Goal: Contribute content

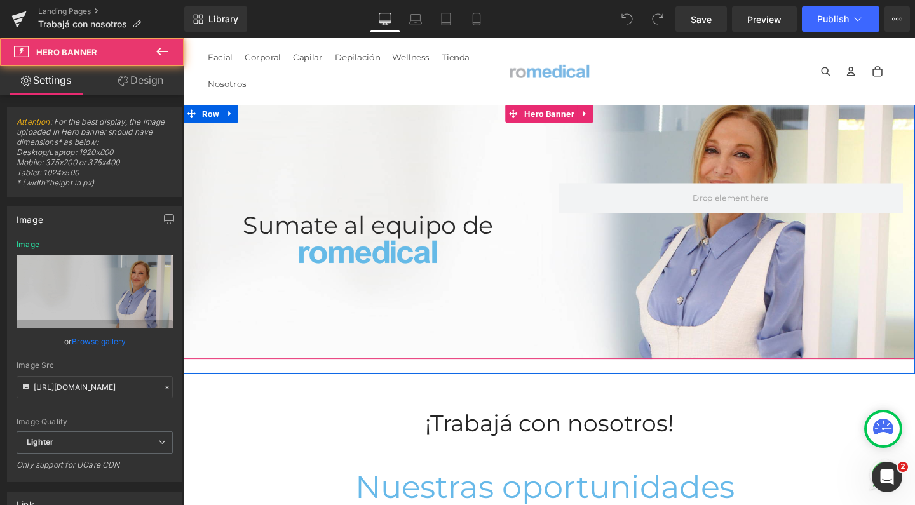
click at [355, 120] on div at bounding box center [568, 241] width 769 height 267
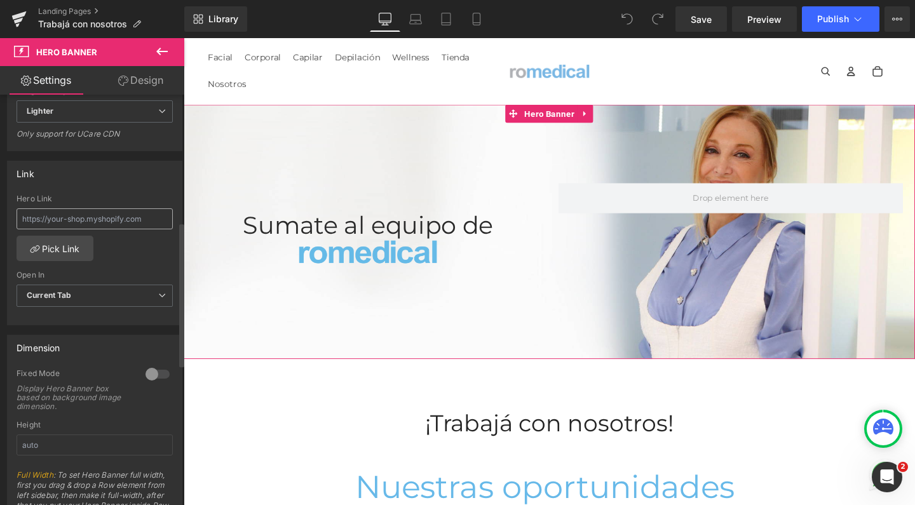
scroll to position [362, 0]
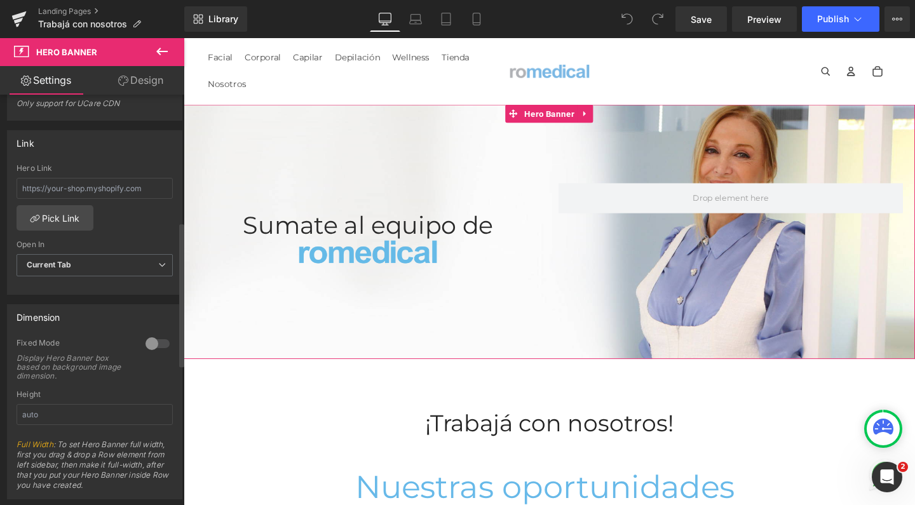
click at [147, 343] on div at bounding box center [157, 344] width 31 height 20
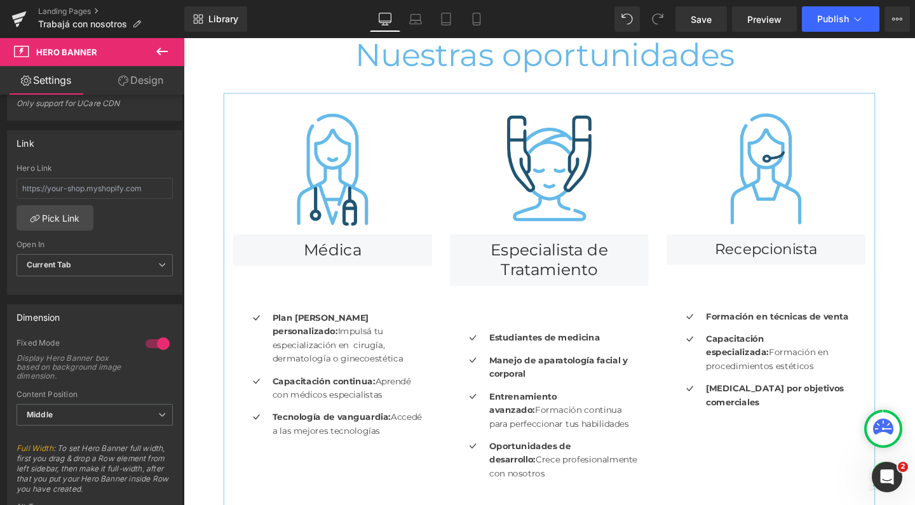
scroll to position [101, 0]
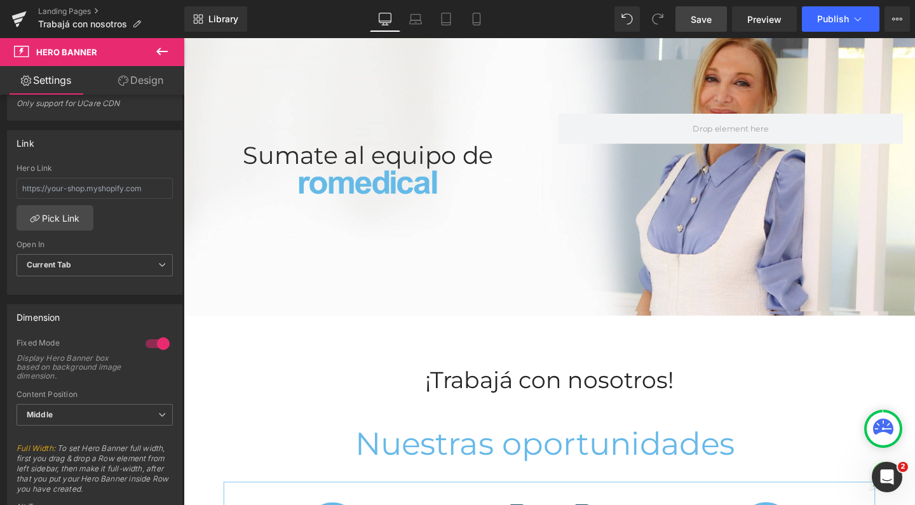
click at [697, 20] on span "Save" at bounding box center [701, 19] width 21 height 13
click at [828, 27] on button "Publish" at bounding box center [841, 18] width 78 height 25
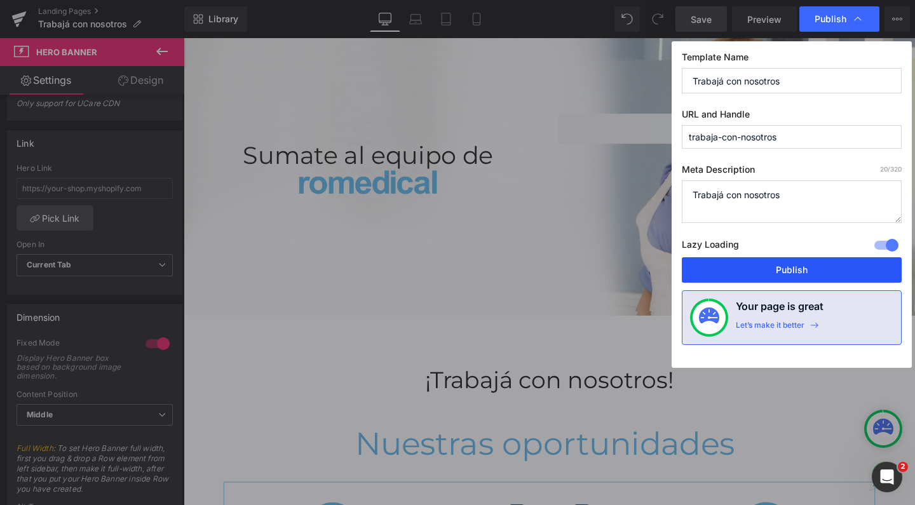
click at [811, 279] on button "Publish" at bounding box center [792, 269] width 220 height 25
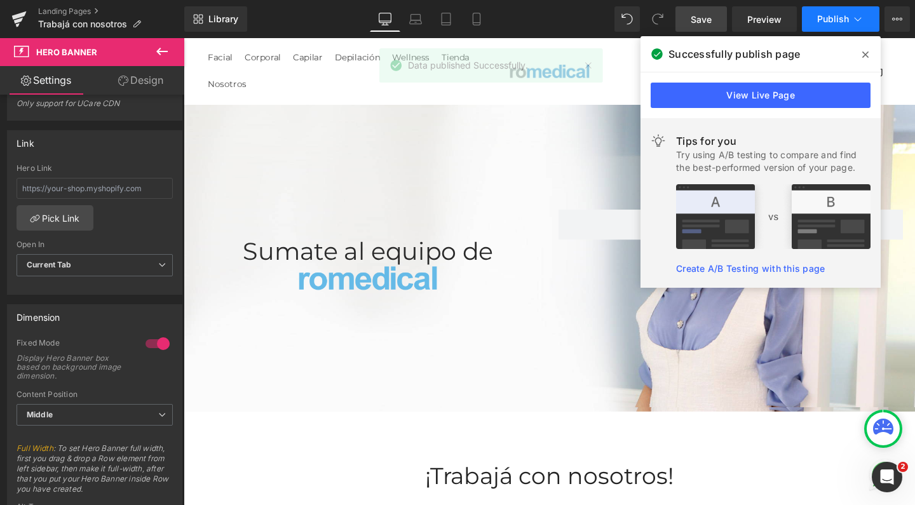
click at [835, 17] on span "Publish" at bounding box center [834, 19] width 32 height 10
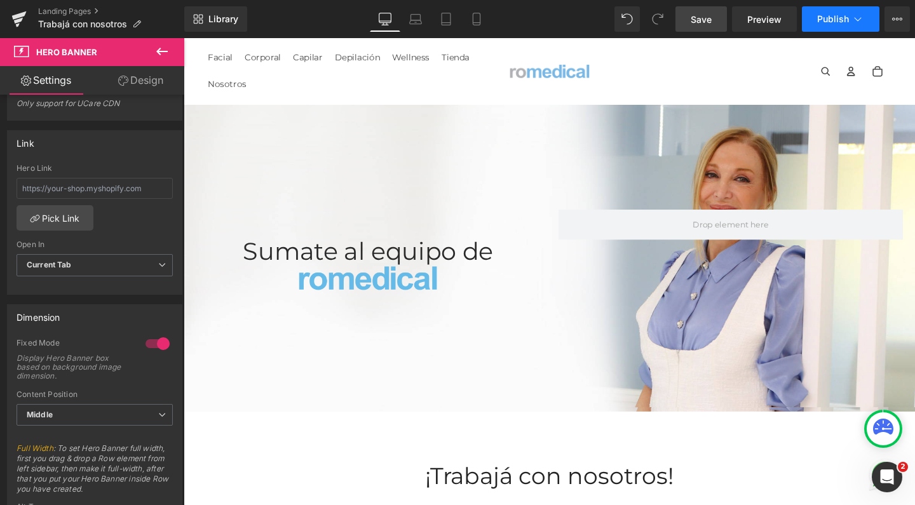
click at [824, 17] on span "Publish" at bounding box center [834, 19] width 32 height 10
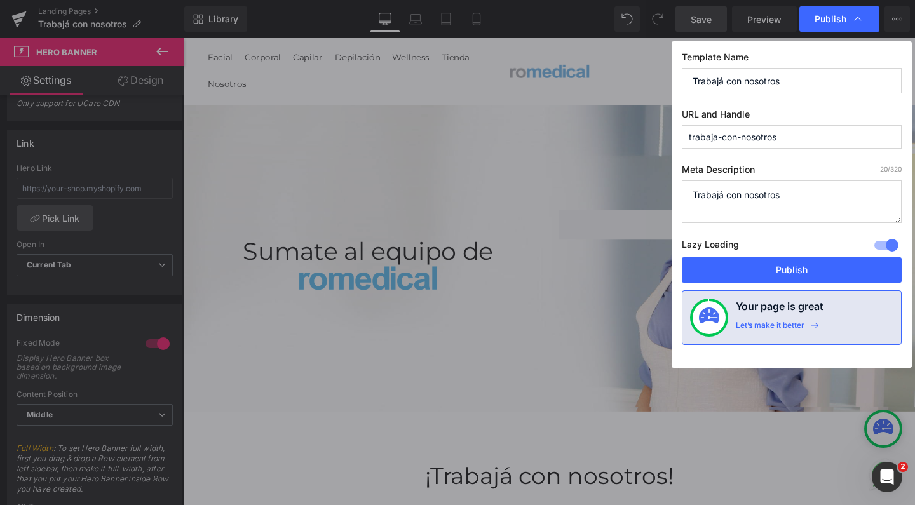
click at [465, 454] on div "Rendering Content" at bounding box center [458, 455] width 78 height 14
click at [465, 453] on div "Rendering Content" at bounding box center [458, 455] width 78 height 14
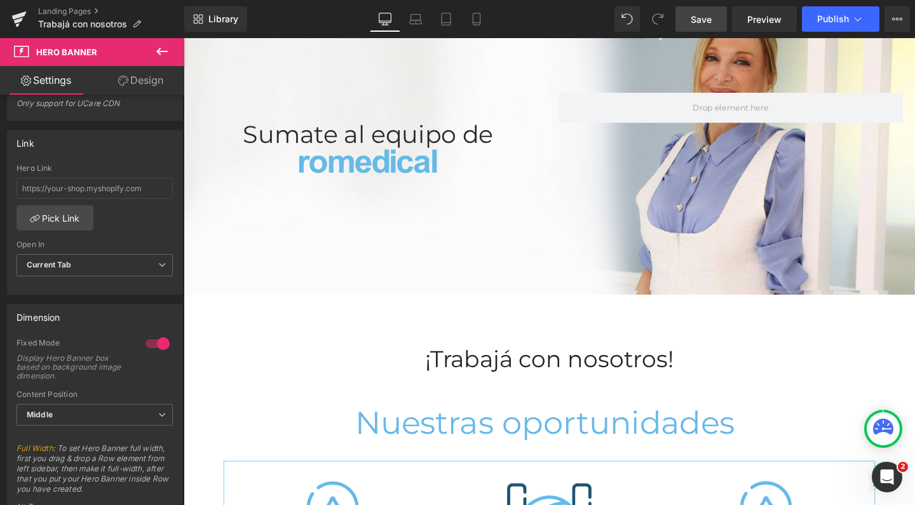
scroll to position [140, 0]
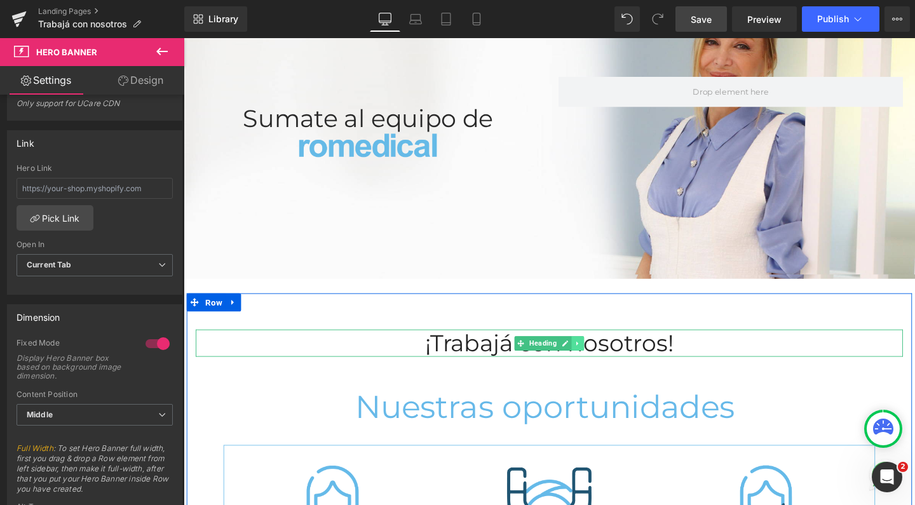
click at [599, 358] on link at bounding box center [598, 359] width 13 height 15
click at [601, 358] on icon at bounding box center [604, 358] width 7 height 7
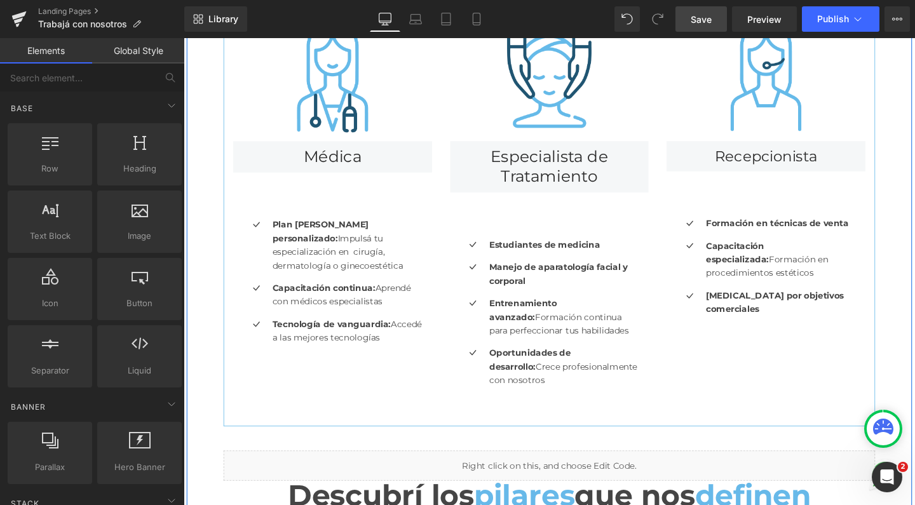
scroll to position [535, 0]
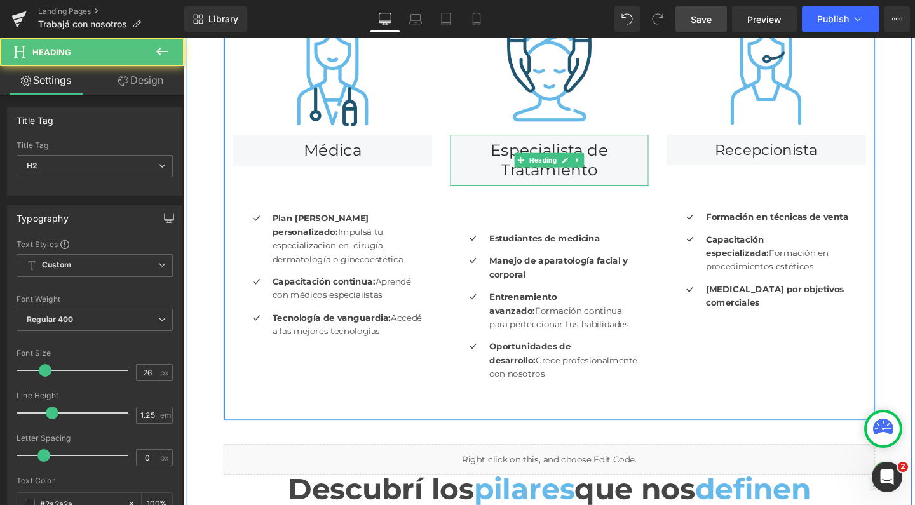
click at [591, 155] on h2 "Especialista de Tratamiento" at bounding box center [568, 166] width 209 height 41
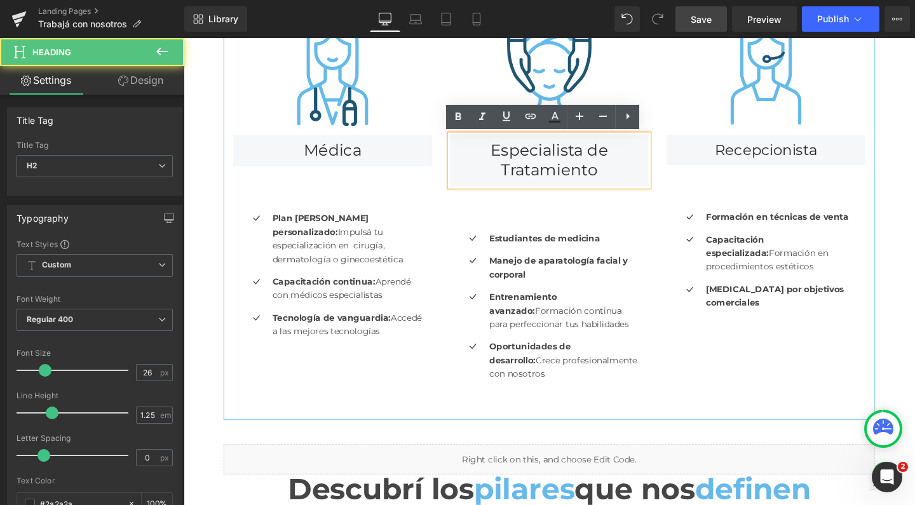
click at [603, 154] on h2 "Especialista de Tratamiento" at bounding box center [568, 166] width 209 height 41
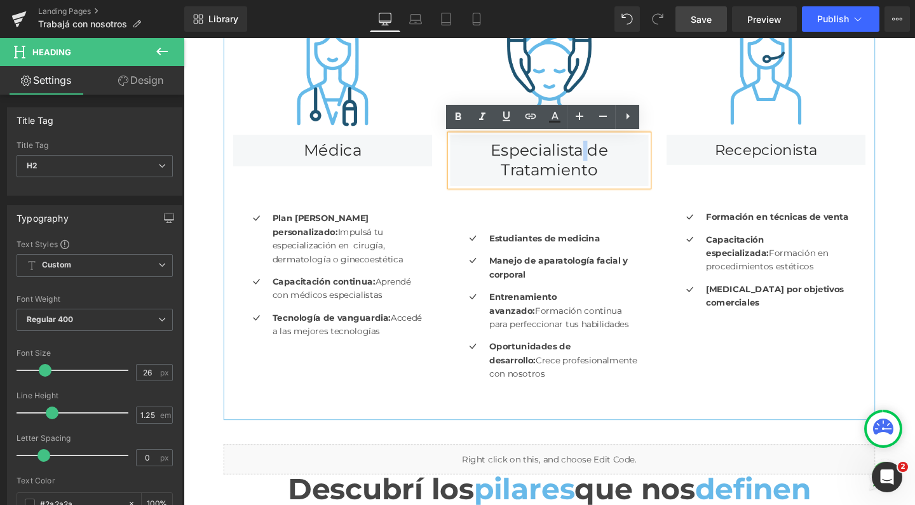
click at [605, 160] on h2 "Especialista de Tratamiento" at bounding box center [568, 166] width 209 height 41
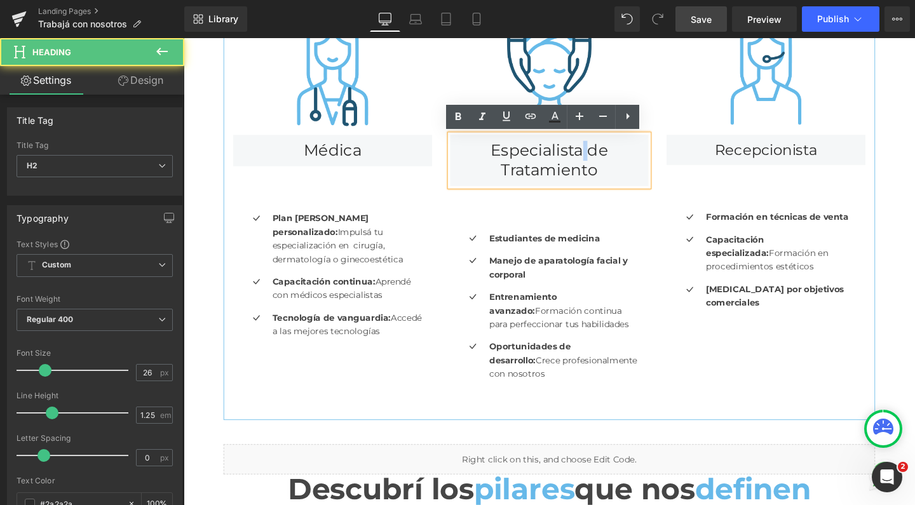
click at [605, 160] on h2 "Especialista de Tratamiento" at bounding box center [568, 166] width 209 height 41
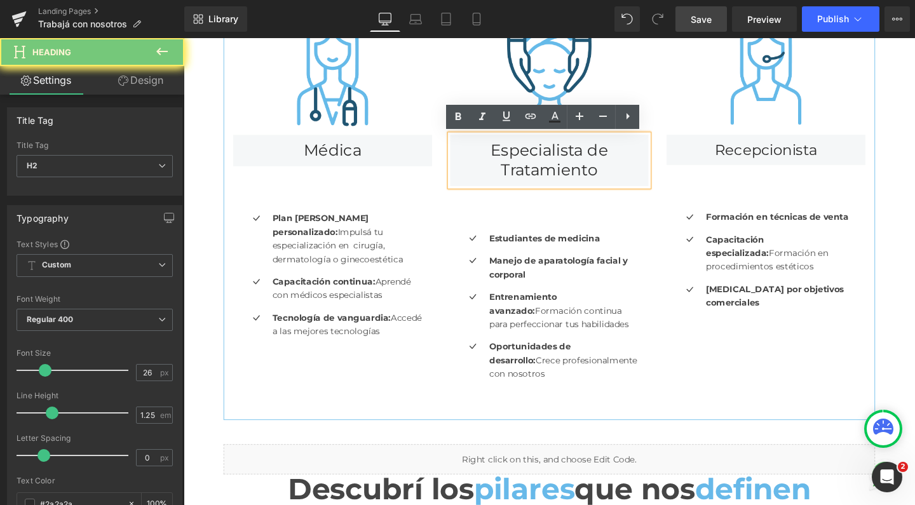
click at [605, 160] on h2 "Especialista de Tratamiento" at bounding box center [568, 166] width 209 height 41
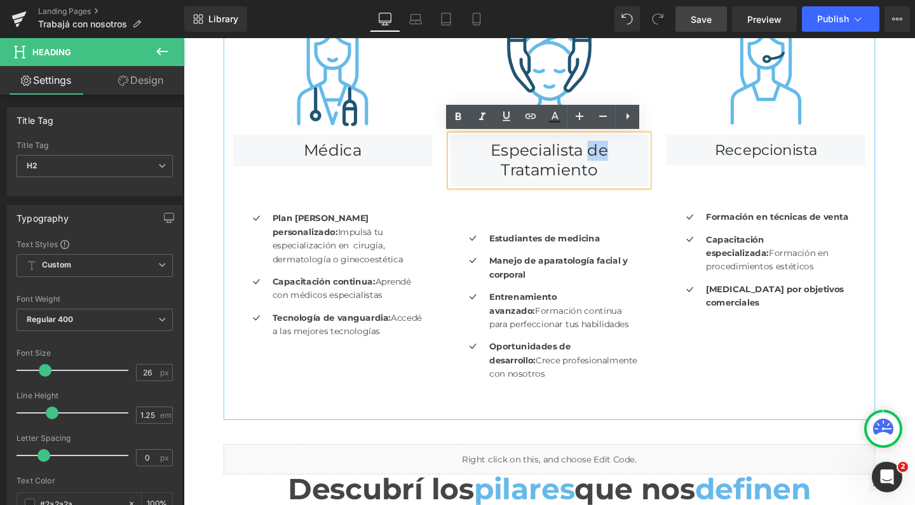
click at [605, 160] on h2 "Especialista de Tratamiento" at bounding box center [568, 166] width 209 height 41
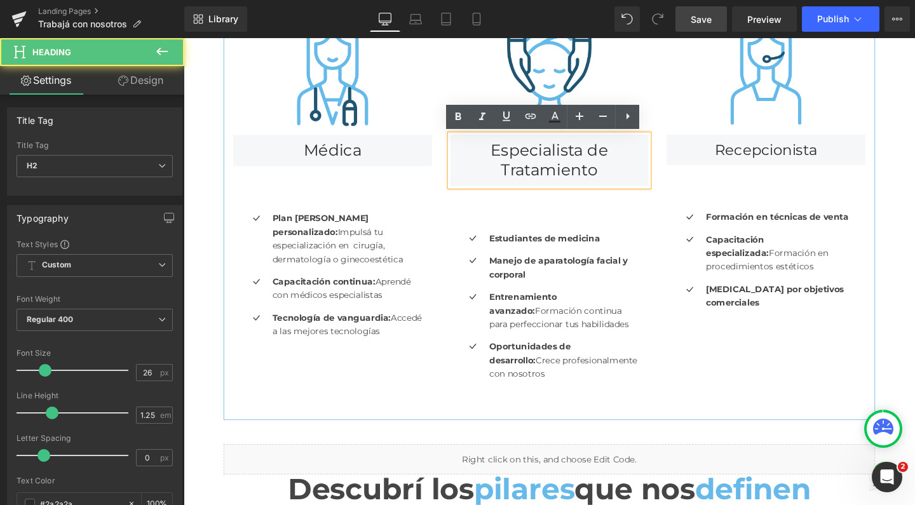
click at [616, 168] on h2 "Especialista de Tratamiento" at bounding box center [568, 166] width 209 height 41
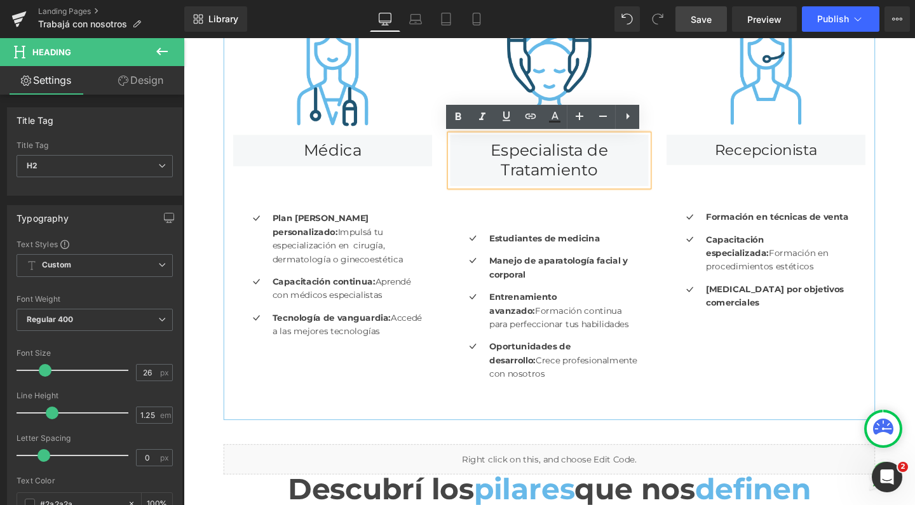
click at [620, 154] on h2 "Especialista de Tratamiento" at bounding box center [568, 166] width 209 height 41
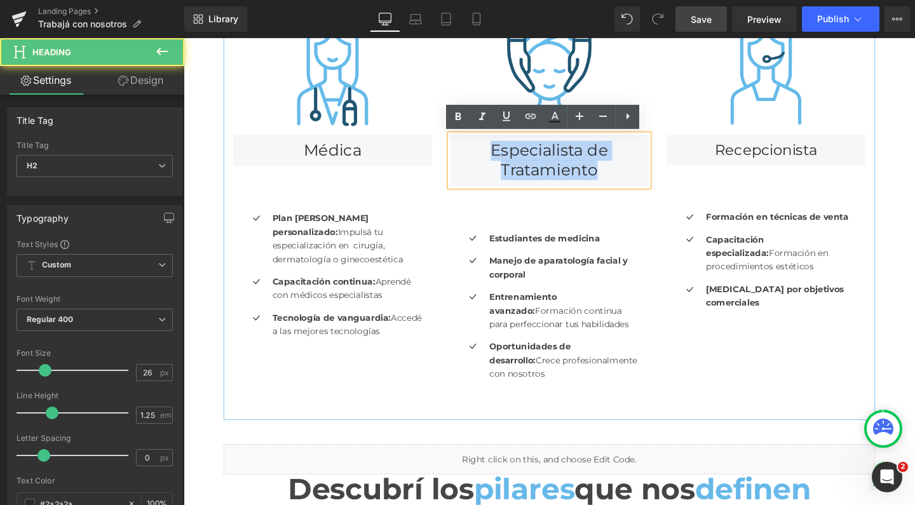
drag, startPoint x: 632, startPoint y: 175, endPoint x: 472, endPoint y: 160, distance: 161.0
click at [472, 160] on h2 "Especialista de Tratamiento" at bounding box center [568, 166] width 209 height 41
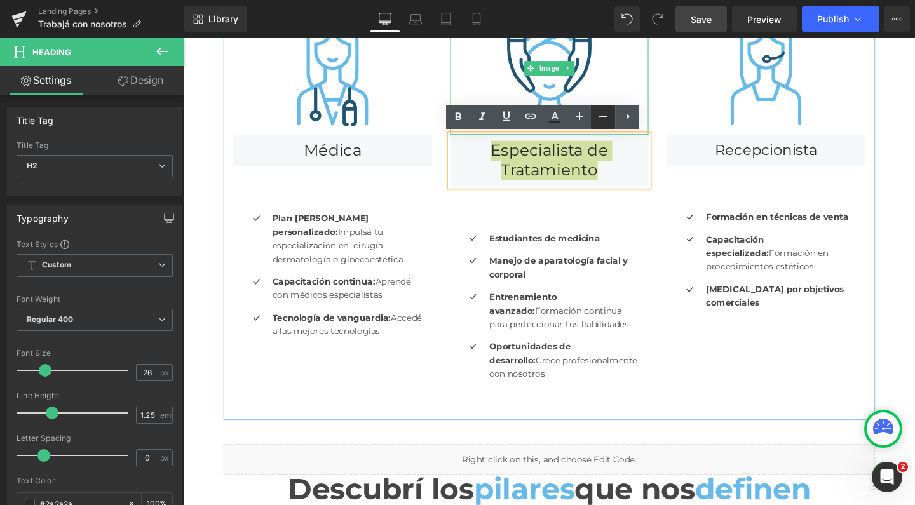
click at [596, 123] on icon at bounding box center [603, 116] width 15 height 15
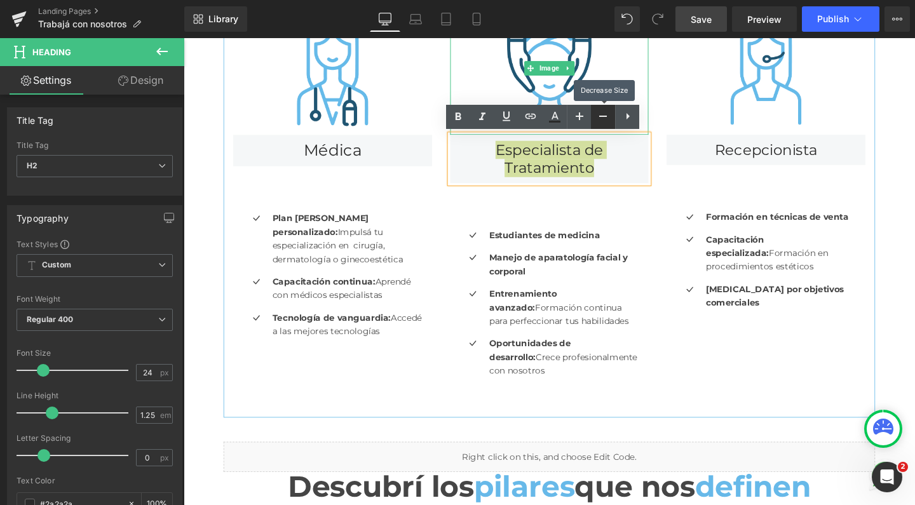
click at [598, 121] on icon at bounding box center [603, 116] width 15 height 15
type input "22"
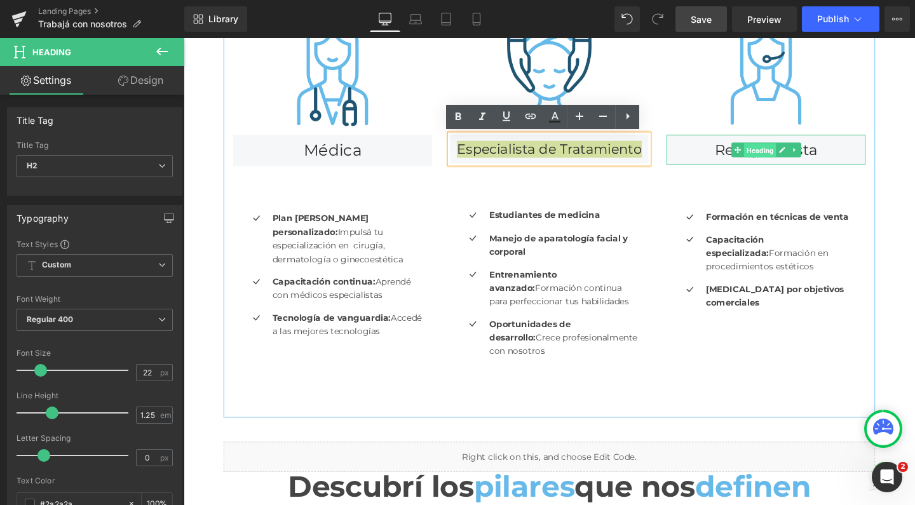
click at [774, 151] on span "Heading" at bounding box center [790, 156] width 34 height 15
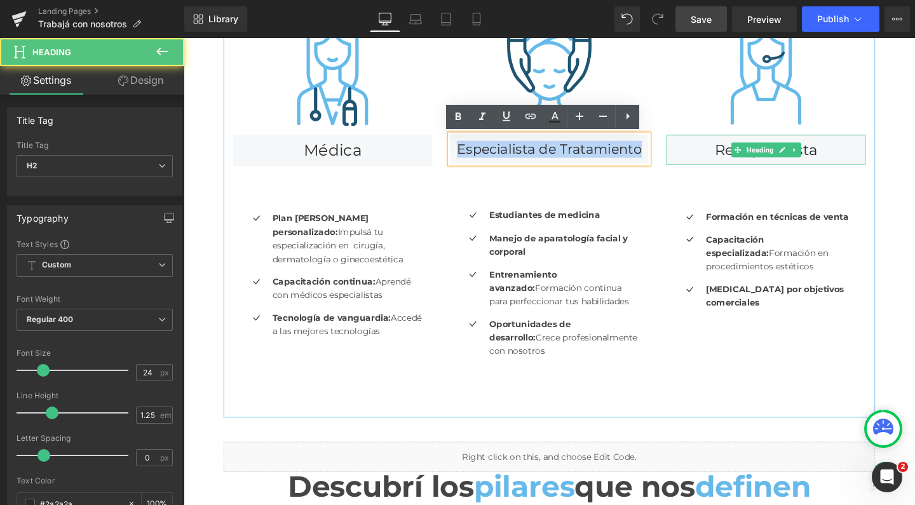
click at [748, 154] on h2 "Recepcionista" at bounding box center [796, 155] width 209 height 19
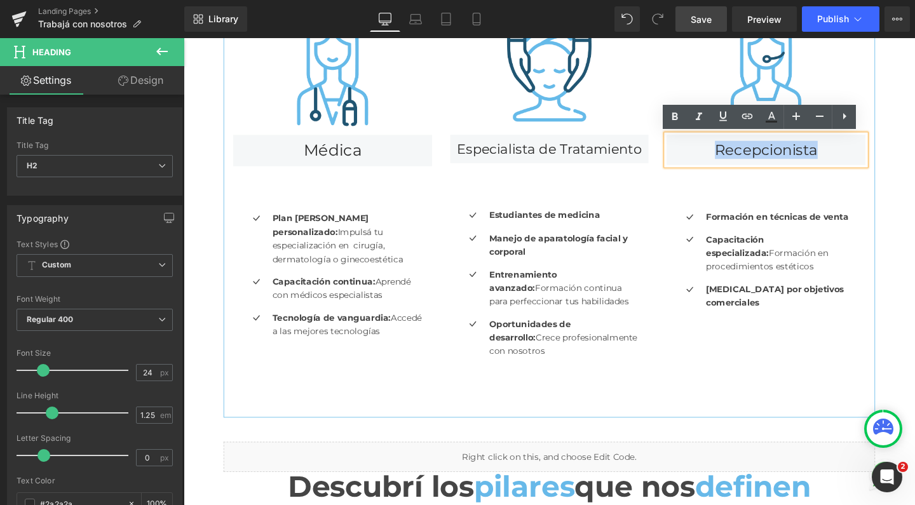
click at [748, 154] on h2 "Recepcionista" at bounding box center [796, 155] width 209 height 19
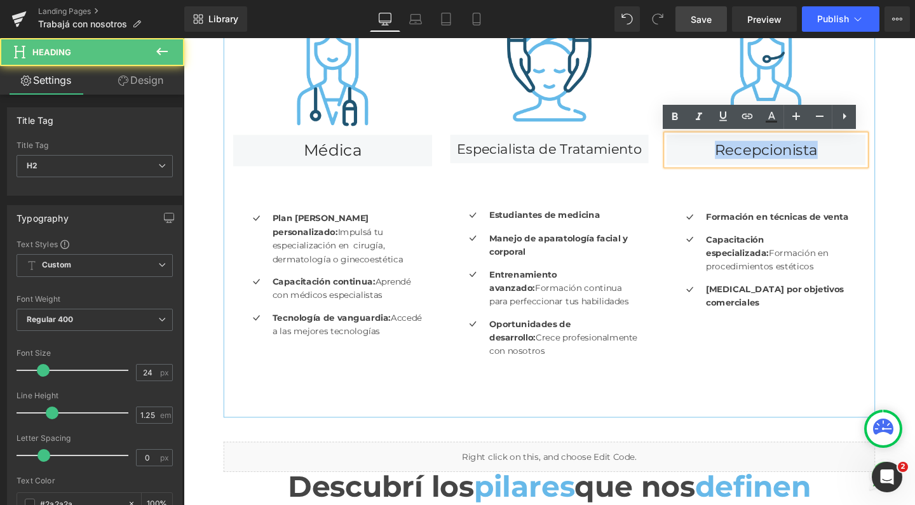
click at [748, 154] on h2 "Recepcionista" at bounding box center [796, 155] width 209 height 19
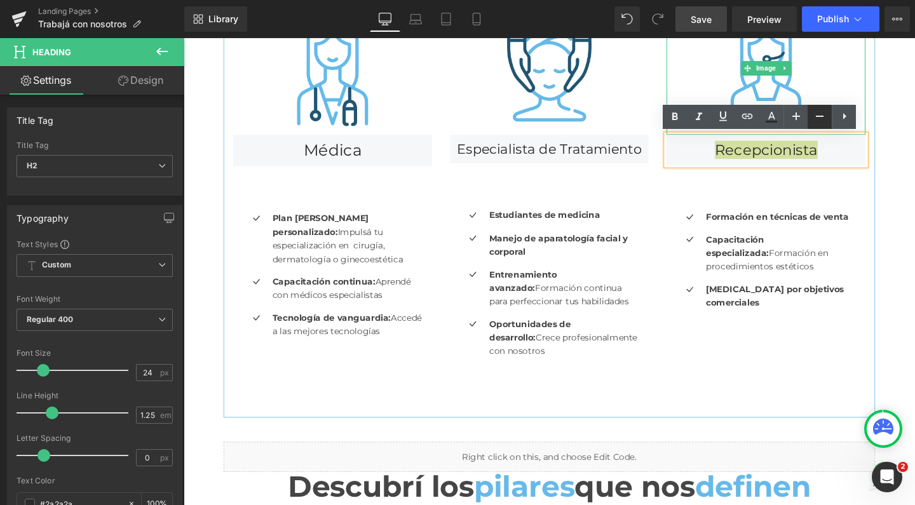
click at [813, 118] on icon at bounding box center [819, 116] width 15 height 15
type input "20"
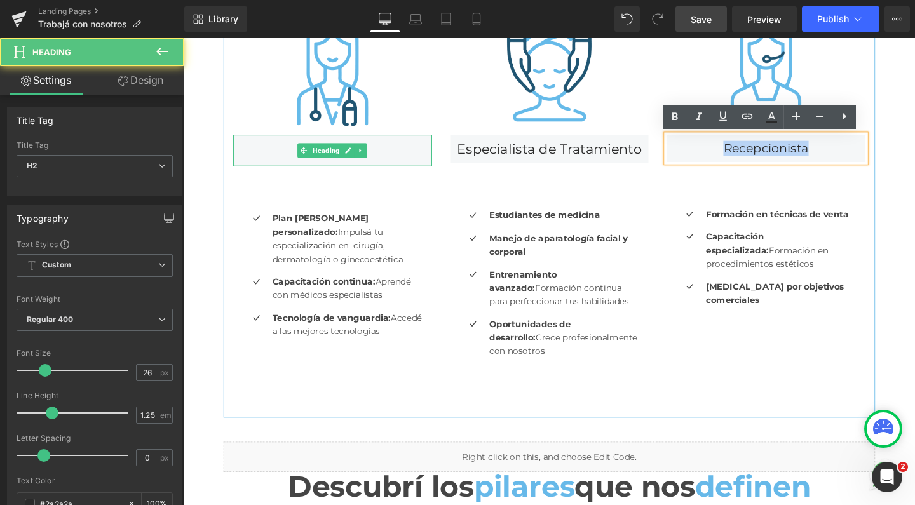
click at [292, 155] on h2 "Médica" at bounding box center [340, 156] width 209 height 21
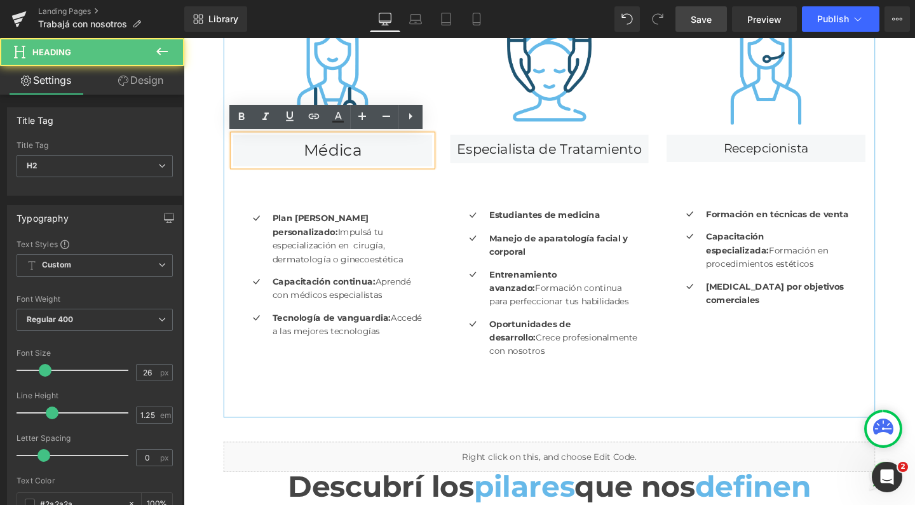
click at [347, 156] on h2 "Médica" at bounding box center [340, 156] width 209 height 21
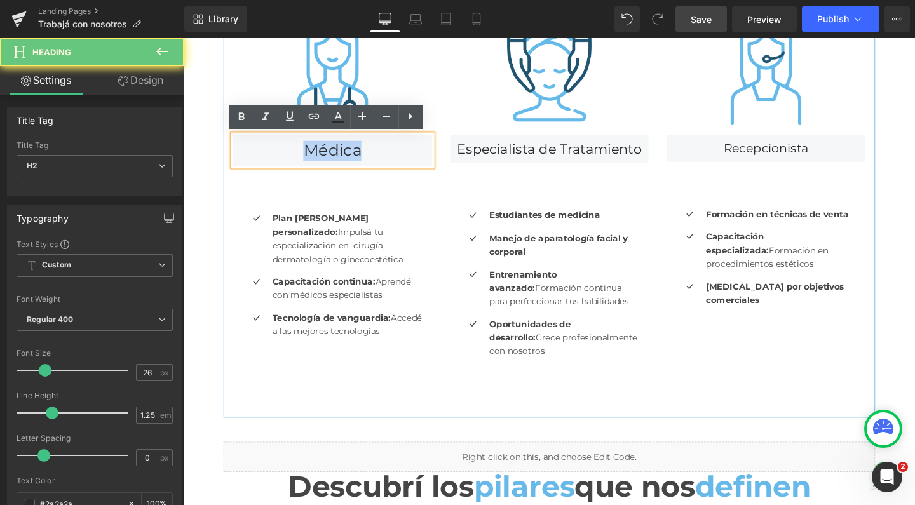
click at [347, 156] on h2 "Médica" at bounding box center [340, 156] width 209 height 21
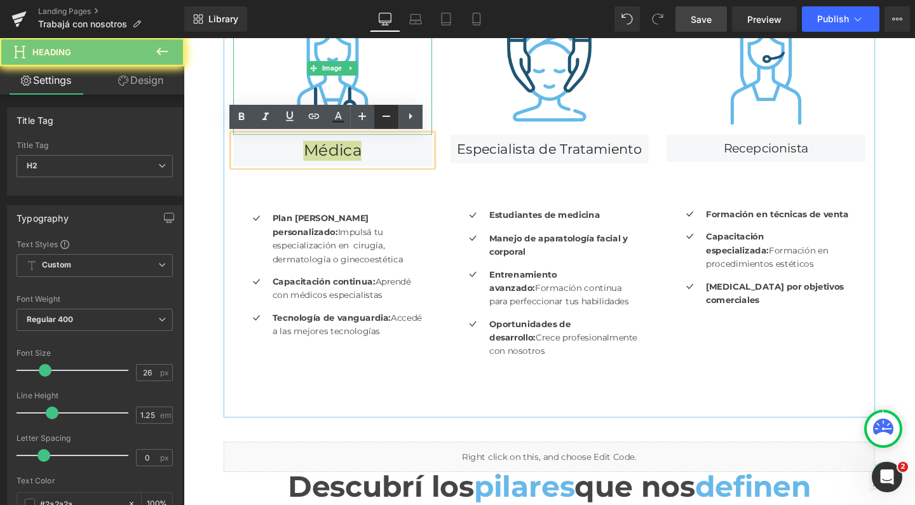
click at [383, 118] on icon at bounding box center [386, 116] width 15 height 15
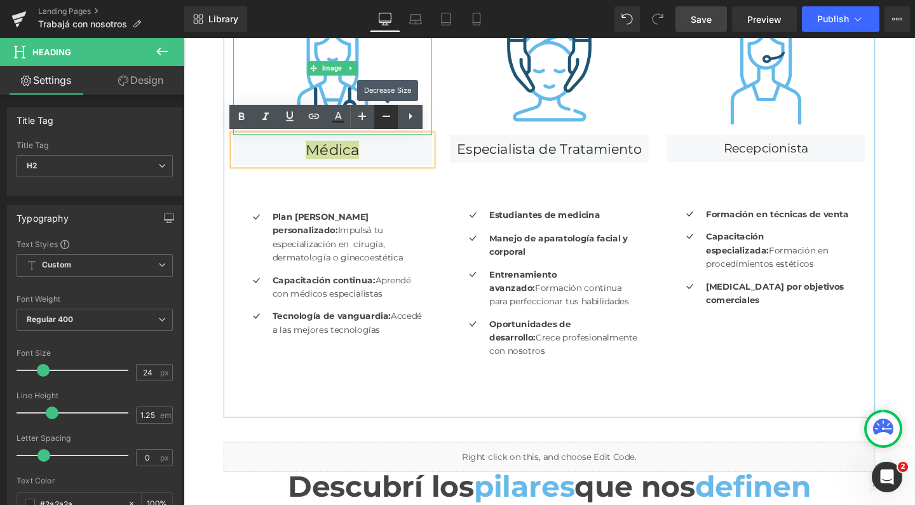
click at [383, 118] on icon at bounding box center [386, 116] width 15 height 15
type input "22"
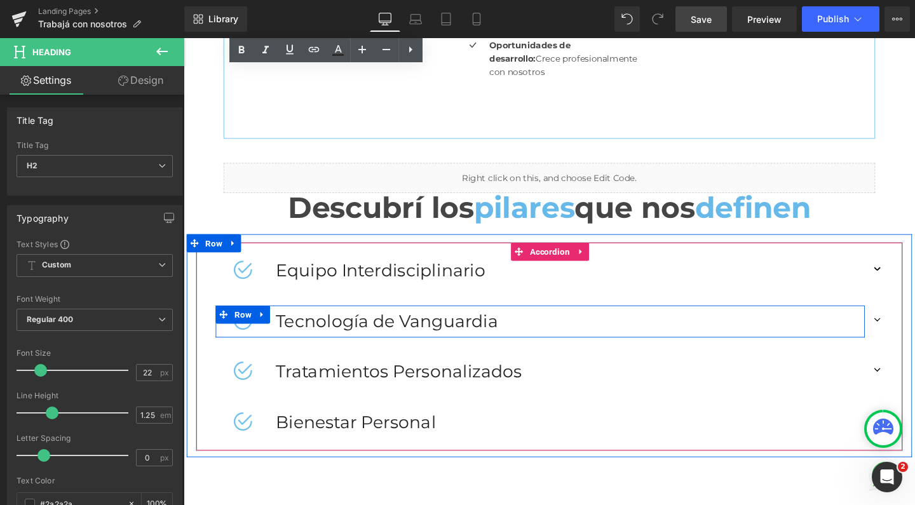
scroll to position [846, 0]
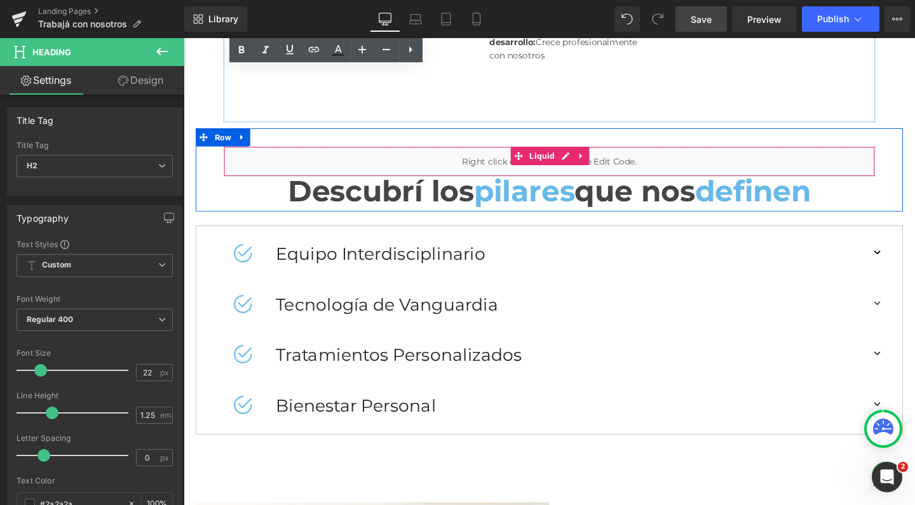
click at [603, 168] on link at bounding box center [602, 162] width 17 height 19
click at [540, 160] on link "Liquid" at bounding box center [528, 162] width 50 height 19
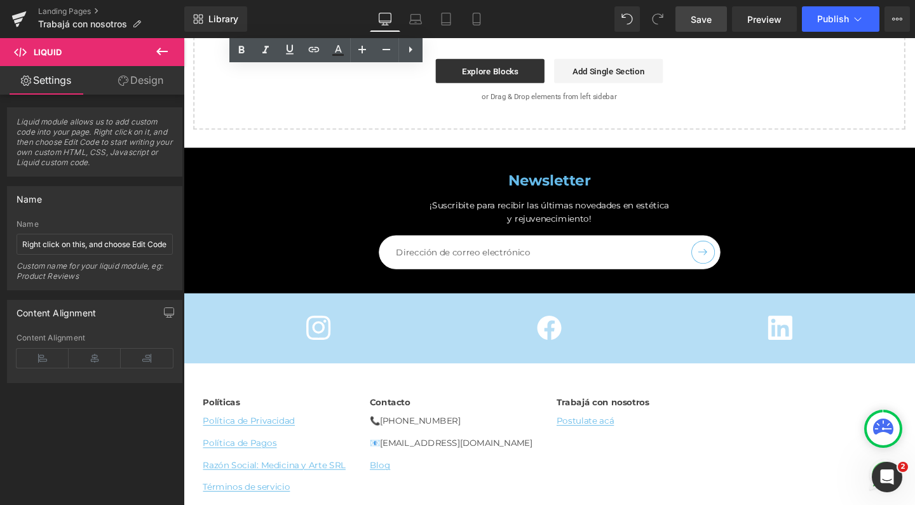
scroll to position [2380, 0]
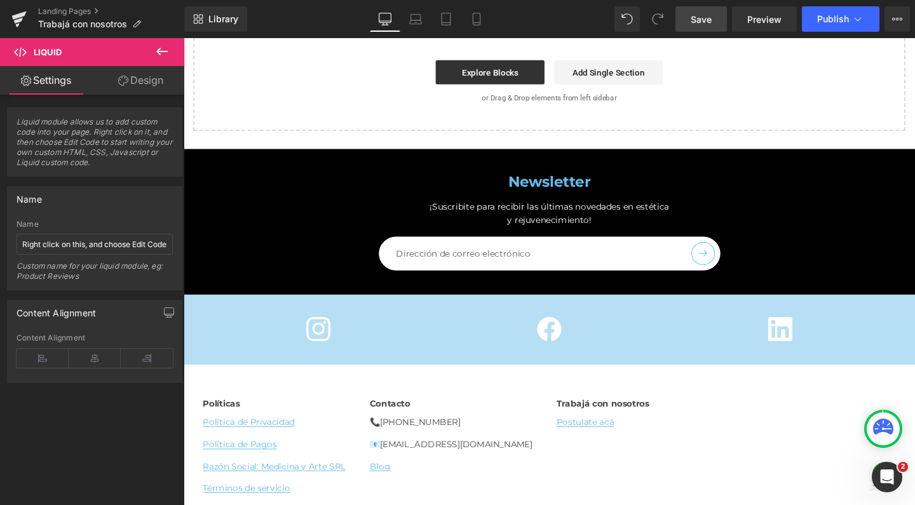
click at [701, 26] on link "Save" at bounding box center [701, 18] width 51 height 25
